Goal: Task Accomplishment & Management: Complete application form

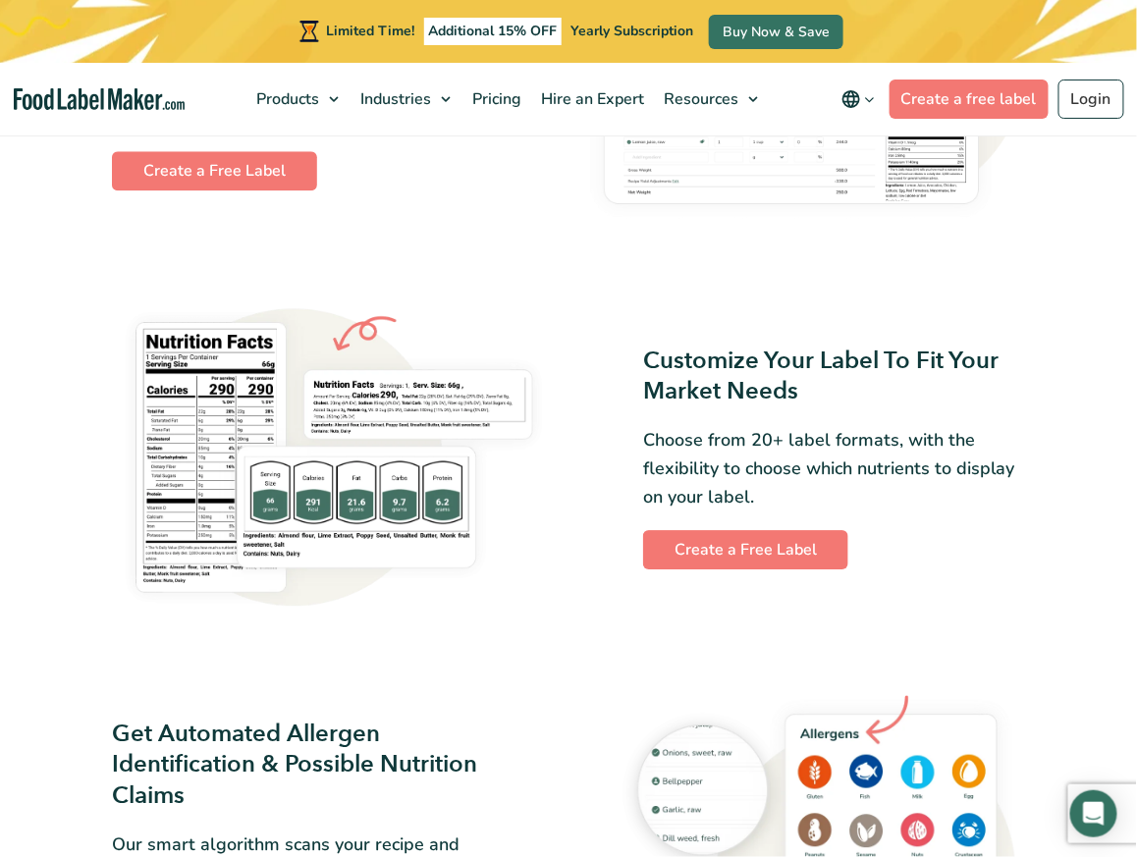
scroll to position [1473, 0]
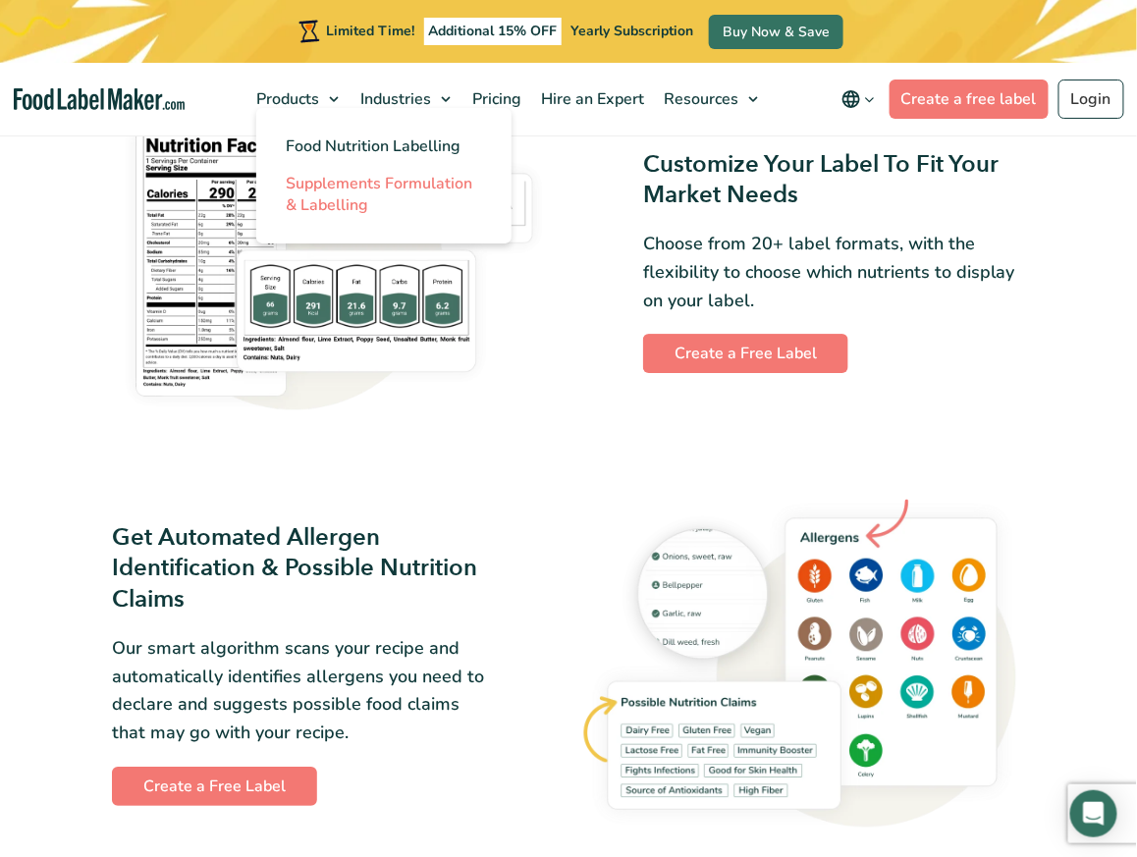
click at [327, 191] on span "Supplements Formulation & Labelling" at bounding box center [379, 194] width 187 height 43
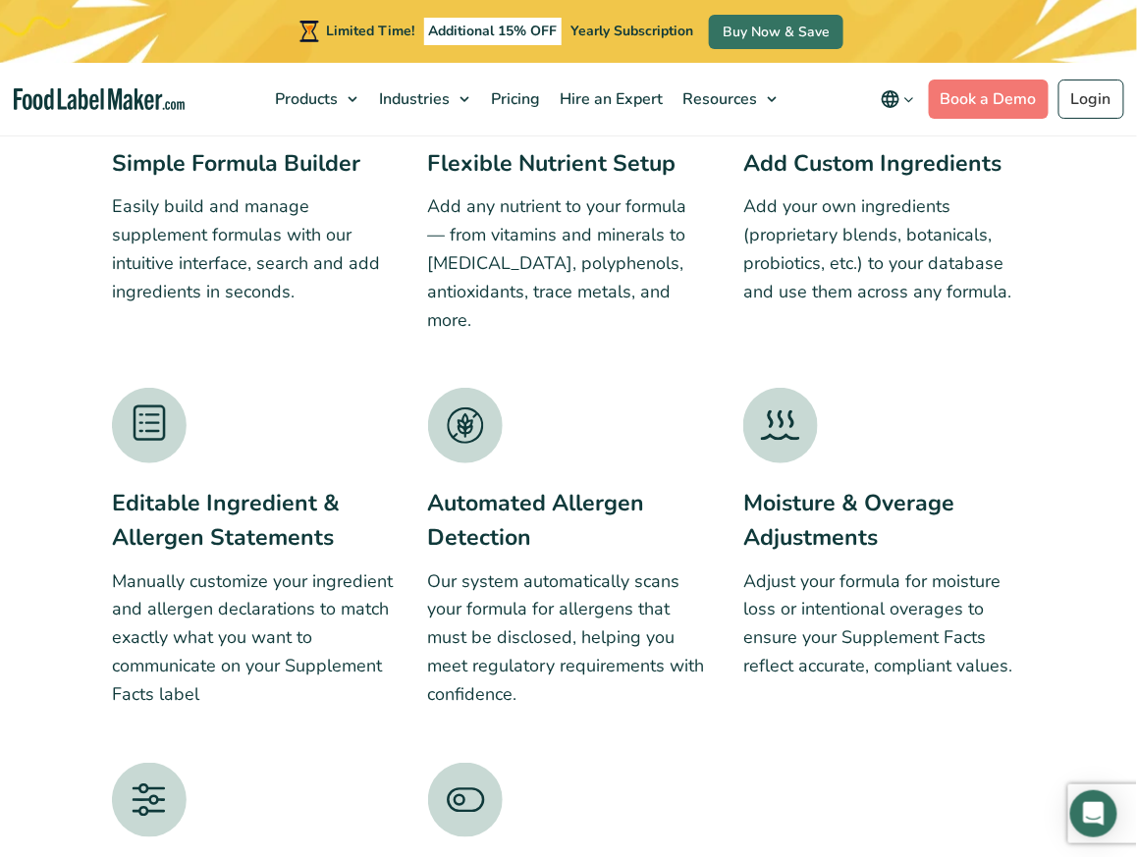
scroll to position [2848, 0]
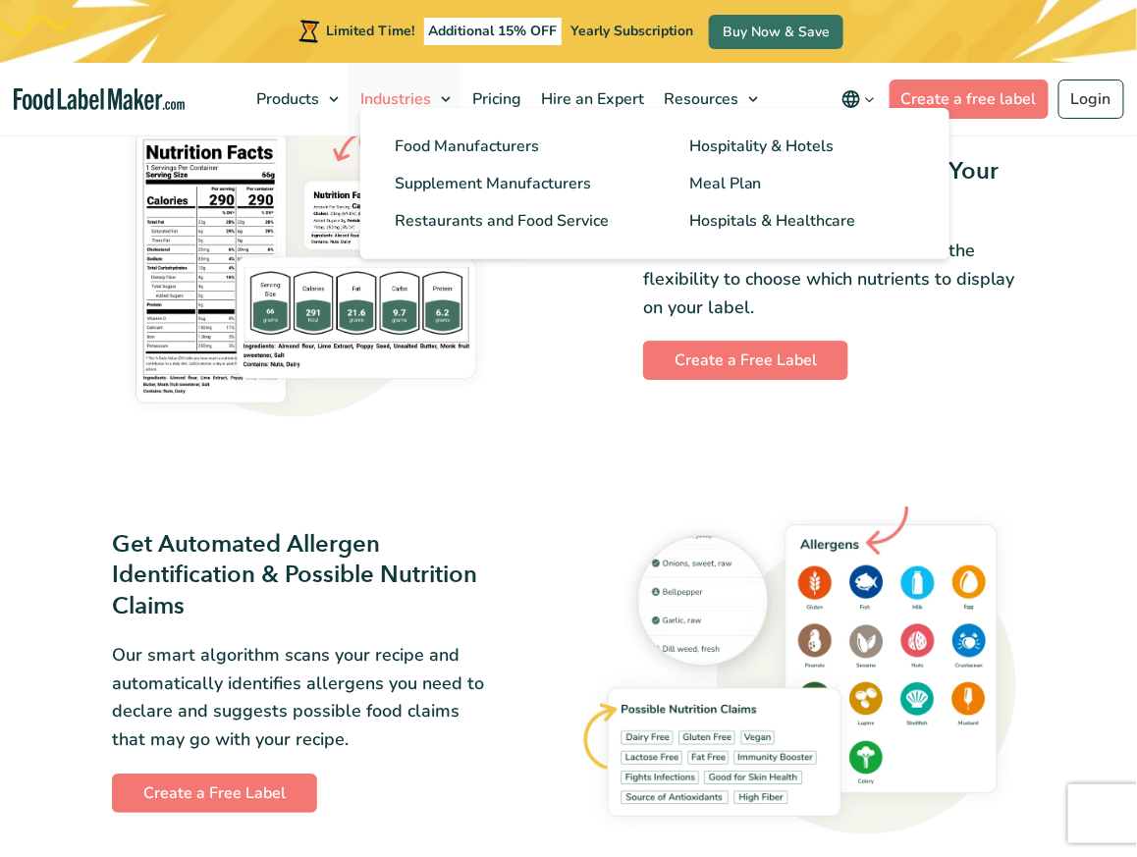
scroll to position [1473, 0]
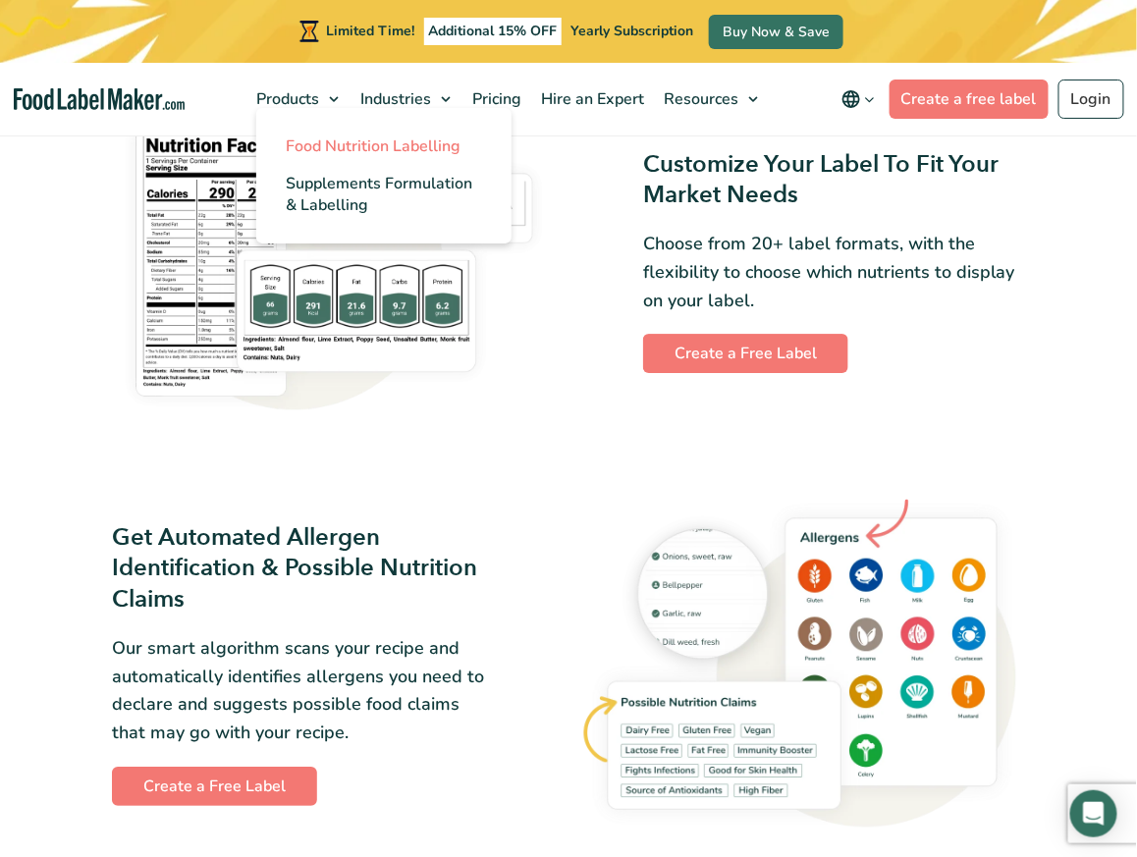
click at [300, 149] on span "Food Nutrition Labelling" at bounding box center [373, 147] width 175 height 22
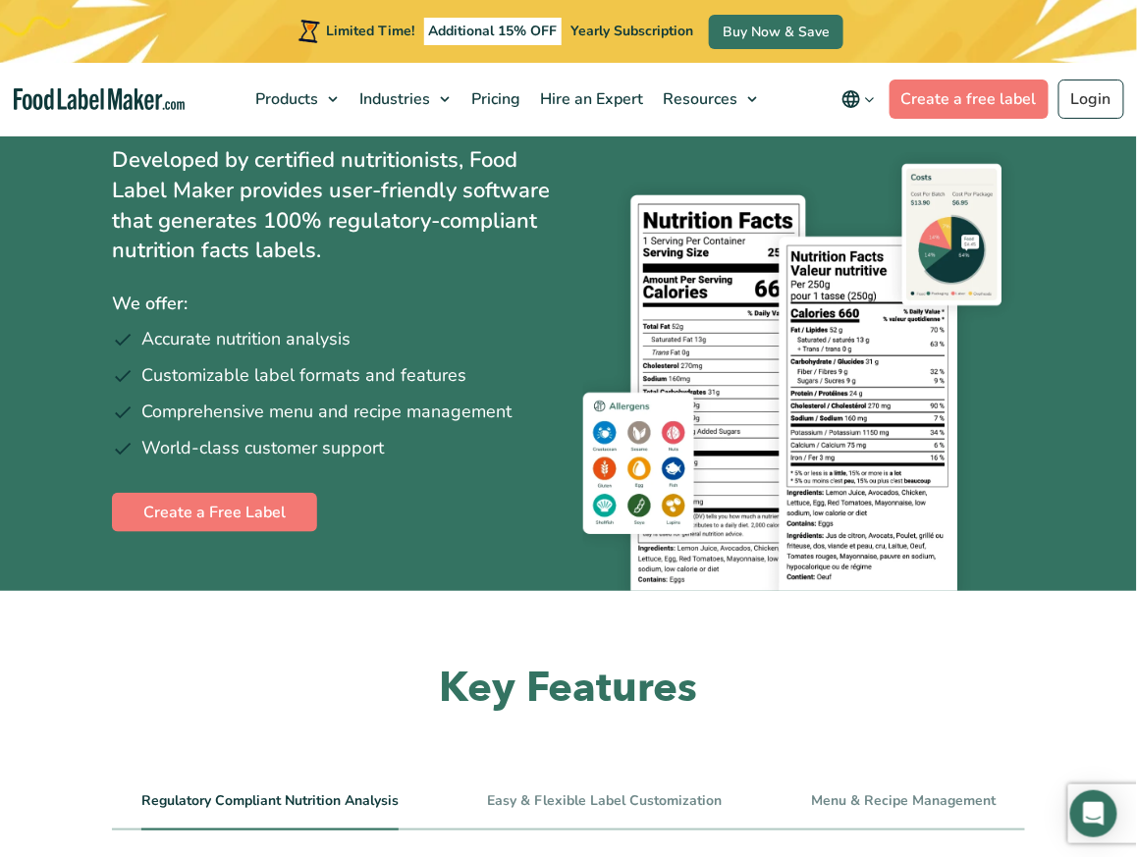
scroll to position [98, 0]
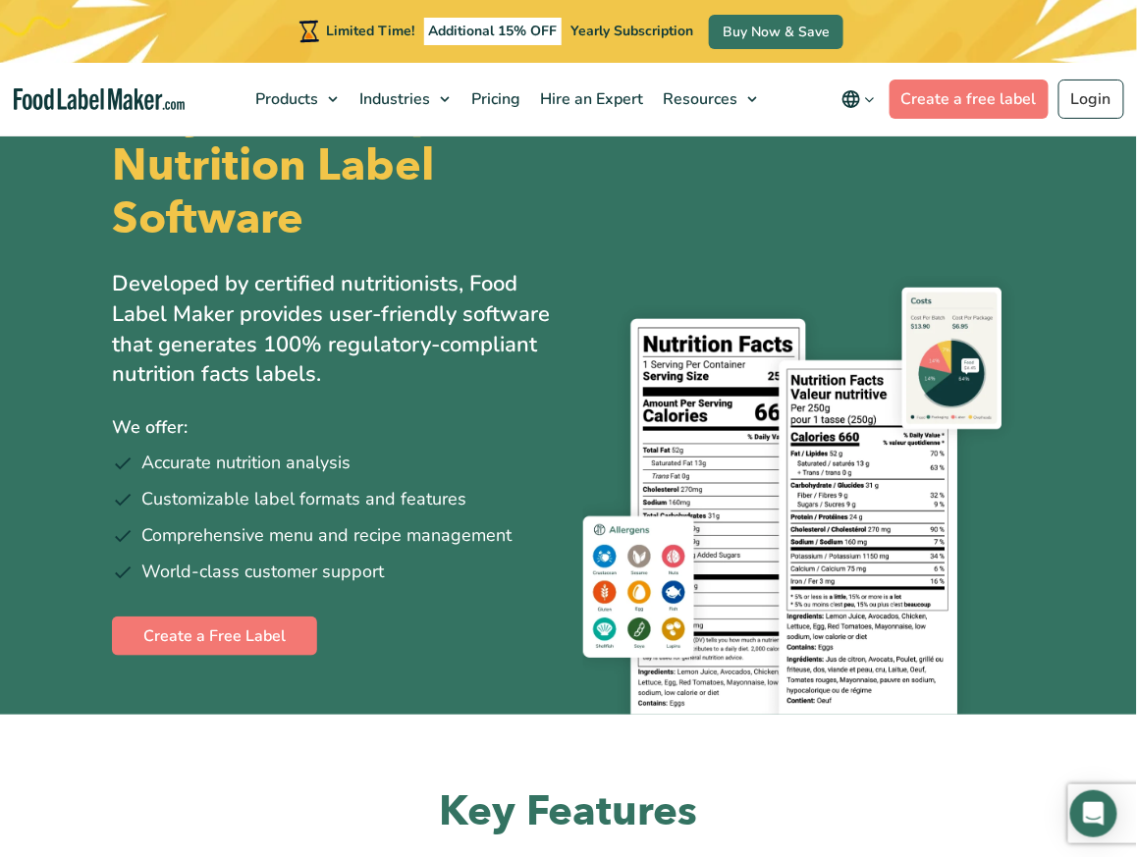
click at [644, 575] on img at bounding box center [804, 495] width 442 height 439
click at [244, 637] on link "Create a Free Label" at bounding box center [214, 636] width 205 height 39
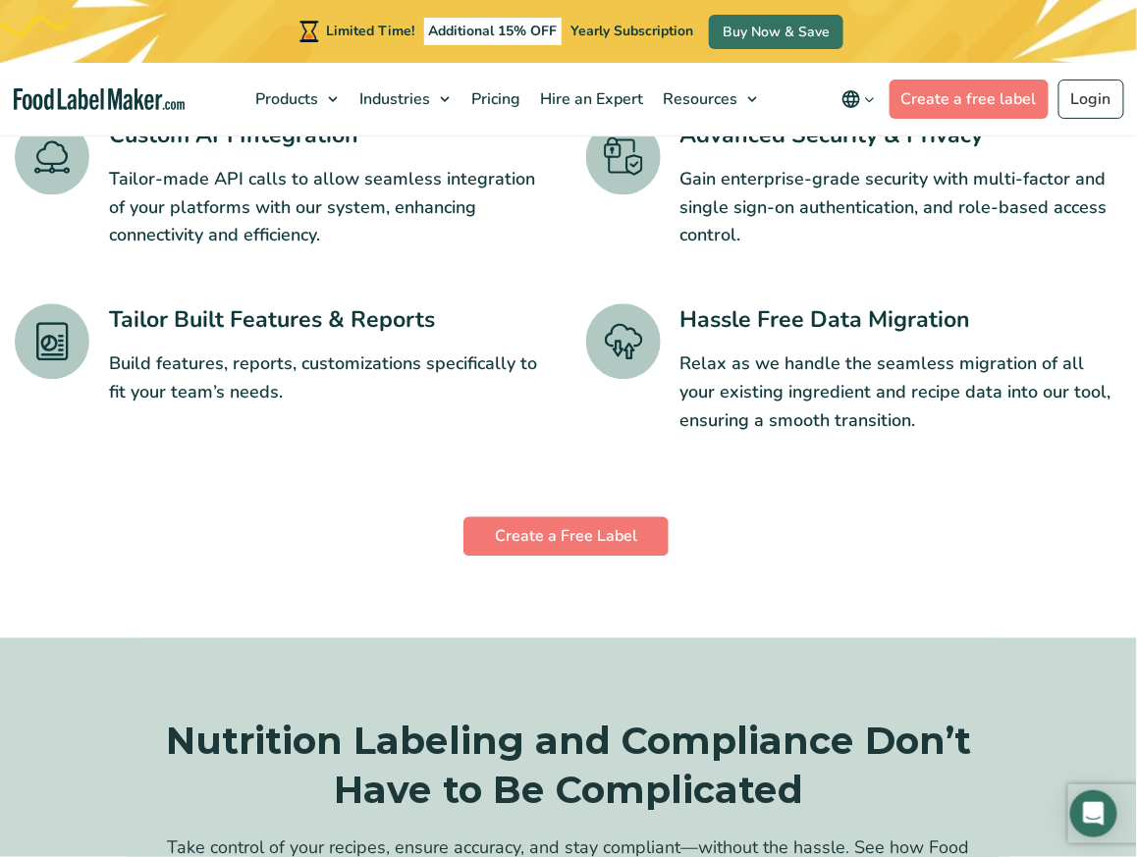
scroll to position [3143, 0]
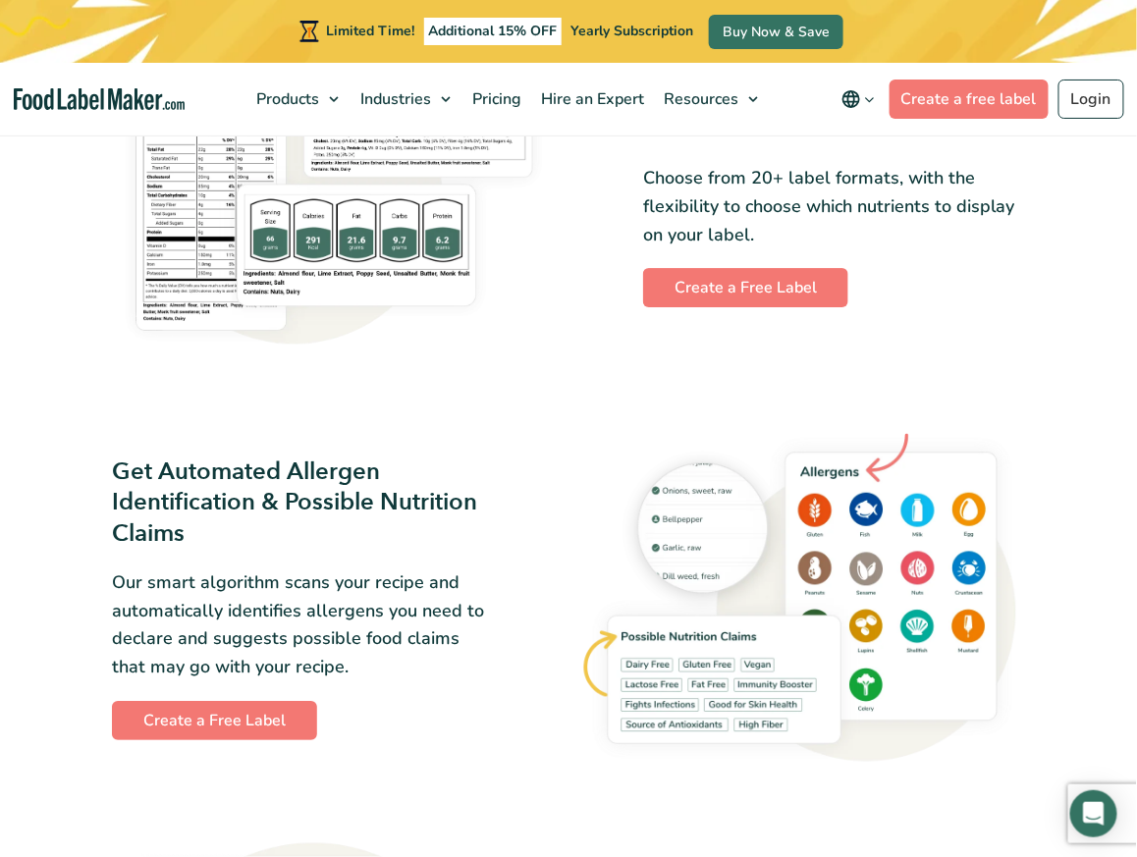
scroll to position [1670, 0]
